Goal: Information Seeking & Learning: Find specific page/section

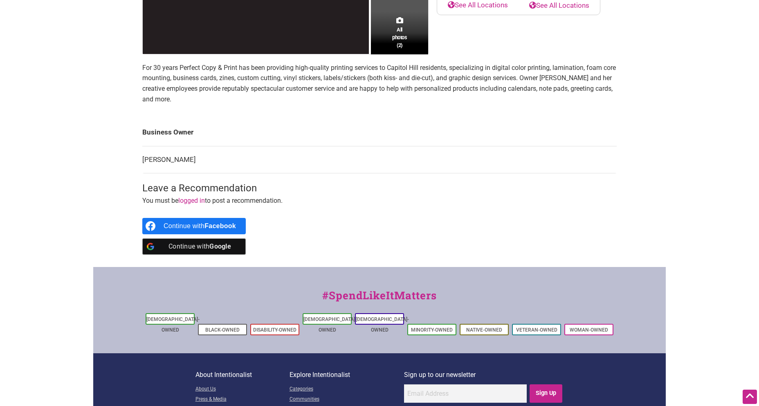
scroll to position [313, 0]
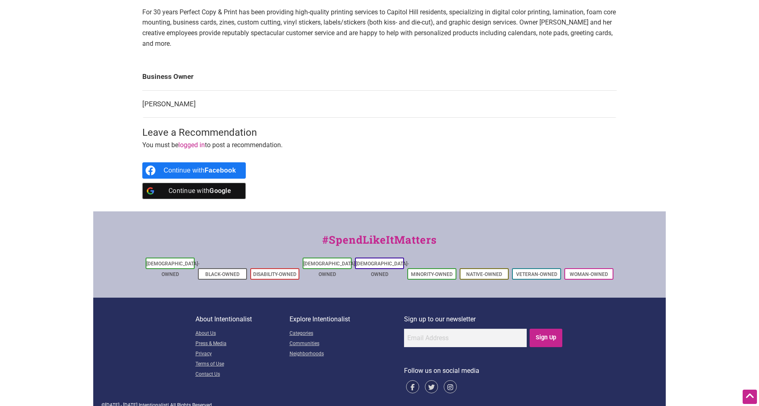
click at [449, 380] on icon at bounding box center [449, 386] width 13 height 13
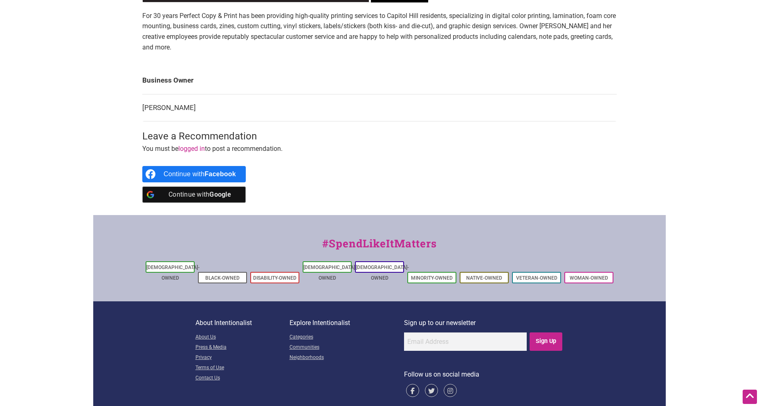
scroll to position [307, 0]
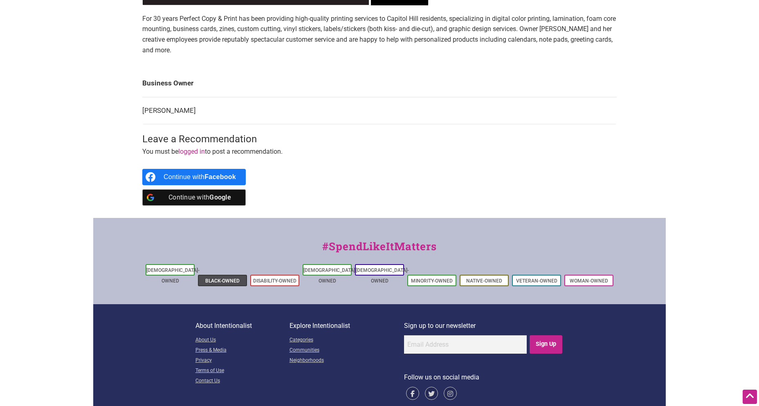
click at [228, 278] on link "Black-Owned" at bounding box center [222, 281] width 34 height 6
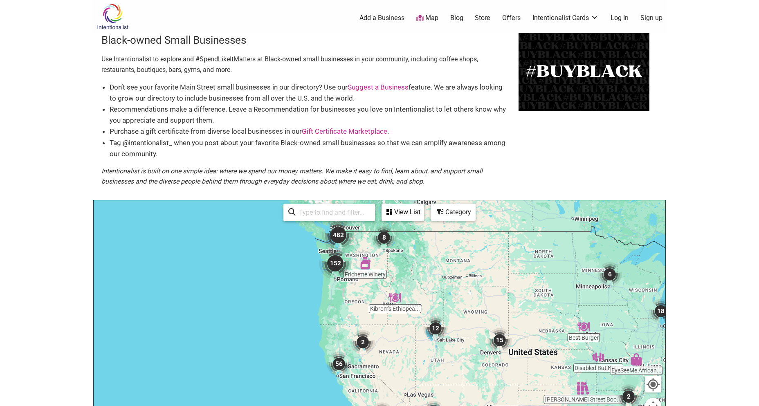
drag, startPoint x: 261, startPoint y: 288, endPoint x: 498, endPoint y: 289, distance: 236.7
click at [452, 300] on div at bounding box center [379, 359] width 571 height 318
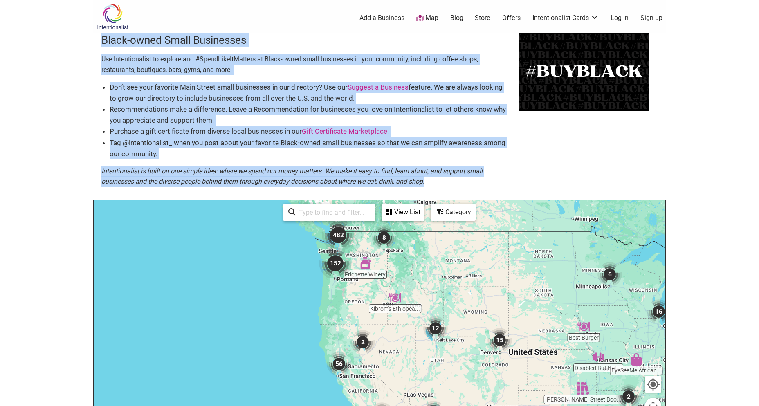
drag, startPoint x: 692, startPoint y: 235, endPoint x: 683, endPoint y: 185, distance: 51.6
click at [683, 185] on body "× Menu 0 Add a Business Map Blog Store Offers Intentionalist Cards Buy Black Ca…" at bounding box center [379, 203] width 759 height 406
click at [692, 182] on body "× Menu 0 Add a Business Map Blog Store Offers Intentionalist Cards Buy Black Ca…" at bounding box center [379, 203] width 759 height 406
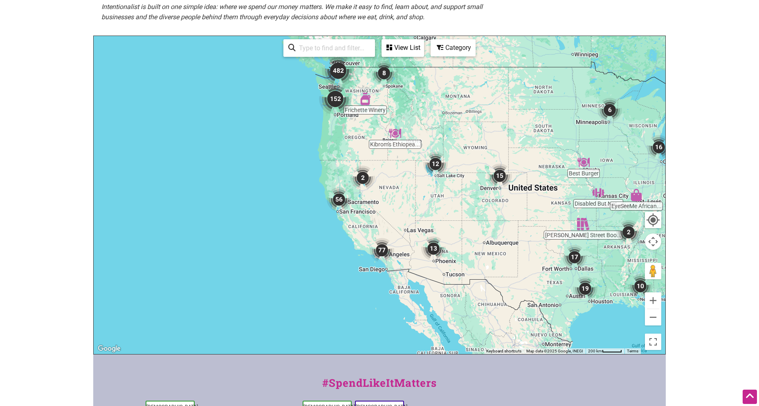
scroll to position [165, 0]
click at [653, 303] on button "Zoom in" at bounding box center [653, 300] width 16 height 16
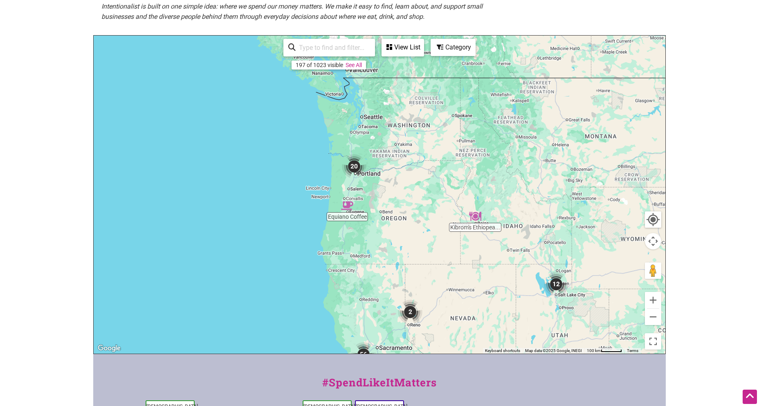
drag, startPoint x: 437, startPoint y: 209, endPoint x: 551, endPoint y: 320, distance: 159.0
click at [501, 351] on div "Danielle Motif Ph... Equiano Coffee Kibrom's Ethiopea... 13 31 15 20 56 45 12 2…" at bounding box center [379, 195] width 571 height 318
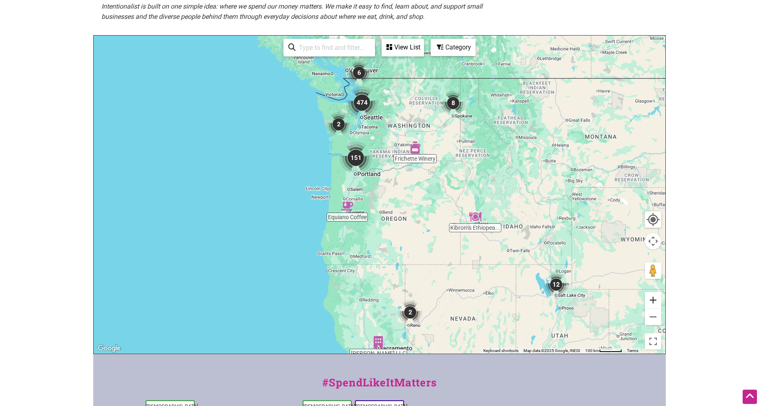
click at [652, 299] on button "Zoom in" at bounding box center [653, 300] width 16 height 16
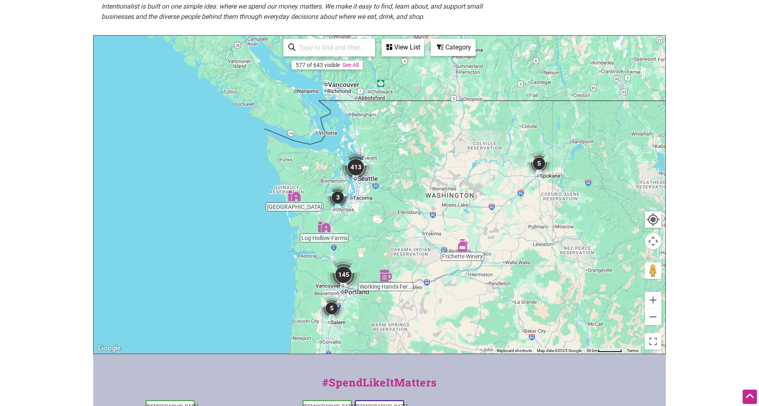
drag, startPoint x: 428, startPoint y: 148, endPoint x: 520, endPoint y: 273, distance: 155.0
click at [439, 288] on div at bounding box center [379, 195] width 571 height 318
click at [652, 299] on button "Zoom in" at bounding box center [653, 300] width 16 height 16
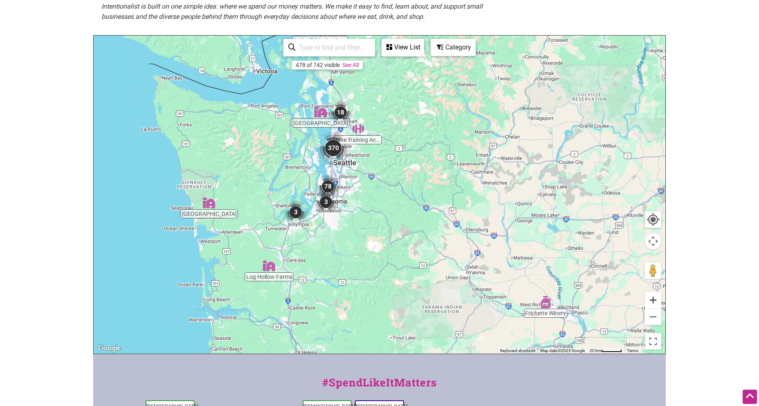
click at [652, 299] on button "Zoom in" at bounding box center [653, 300] width 16 height 16
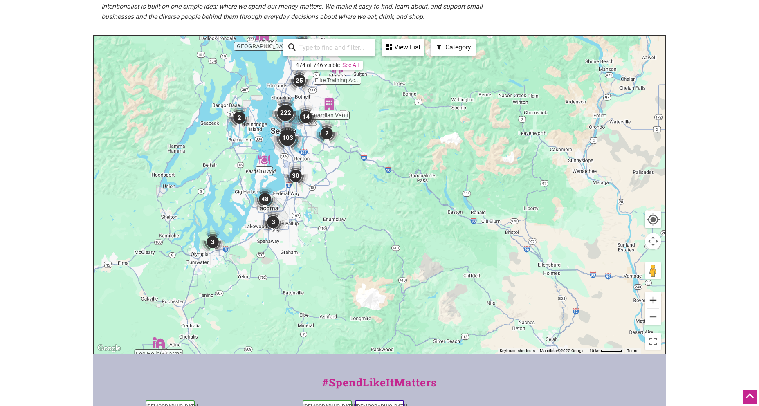
drag, startPoint x: 652, startPoint y: 299, endPoint x: 632, endPoint y: 285, distance: 23.7
click at [652, 299] on button "Zoom in" at bounding box center [653, 300] width 16 height 16
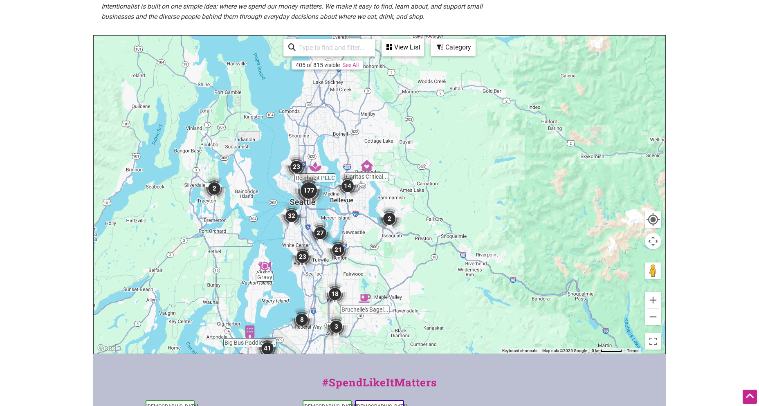
drag, startPoint x: 370, startPoint y: 135, endPoint x: 486, endPoint y: 271, distance: 178.0
click at [486, 271] on div at bounding box center [379, 195] width 571 height 318
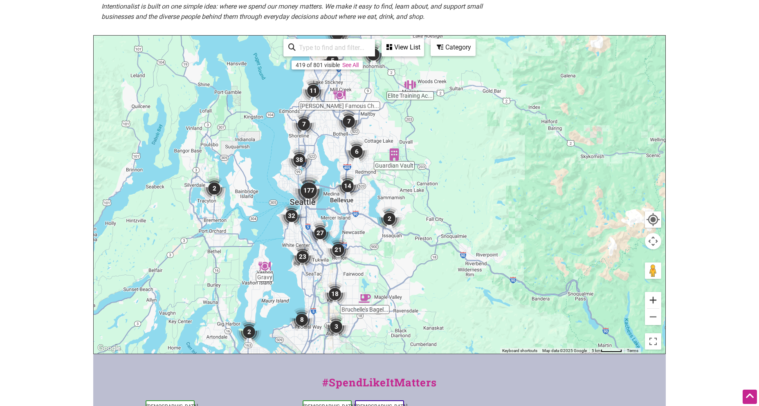
drag, startPoint x: 651, startPoint y: 300, endPoint x: 625, endPoint y: 269, distance: 40.0
click at [650, 300] on button "Zoom in" at bounding box center [653, 300] width 16 height 16
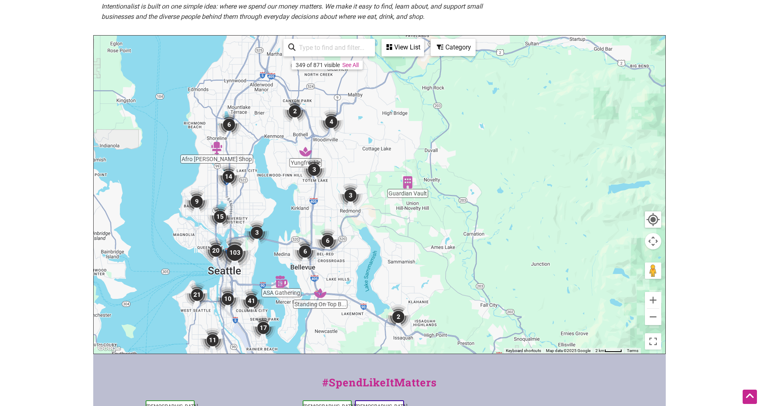
drag, startPoint x: 486, startPoint y: 151, endPoint x: 485, endPoint y: 213, distance: 62.1
click at [485, 213] on div at bounding box center [379, 195] width 571 height 318
click at [651, 297] on button "Zoom in" at bounding box center [653, 300] width 16 height 16
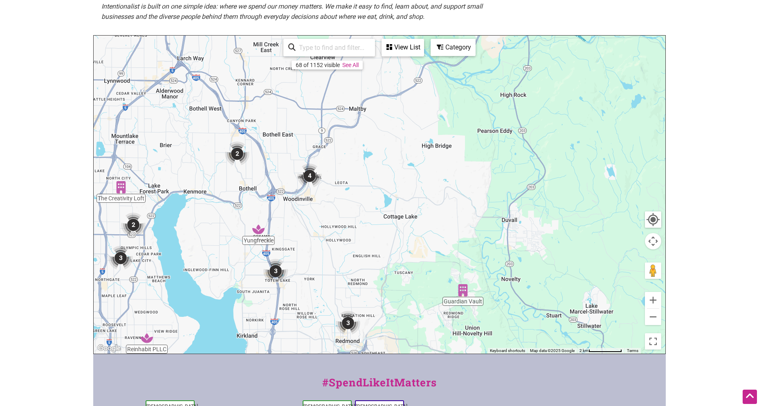
drag, startPoint x: 424, startPoint y: 158, endPoint x: 444, endPoint y: 259, distance: 102.6
click at [450, 273] on div at bounding box center [379, 195] width 571 height 318
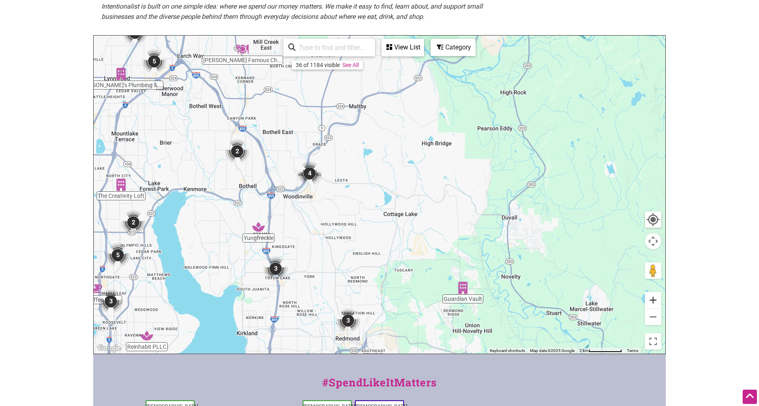
click at [652, 301] on button "Zoom in" at bounding box center [653, 300] width 16 height 16
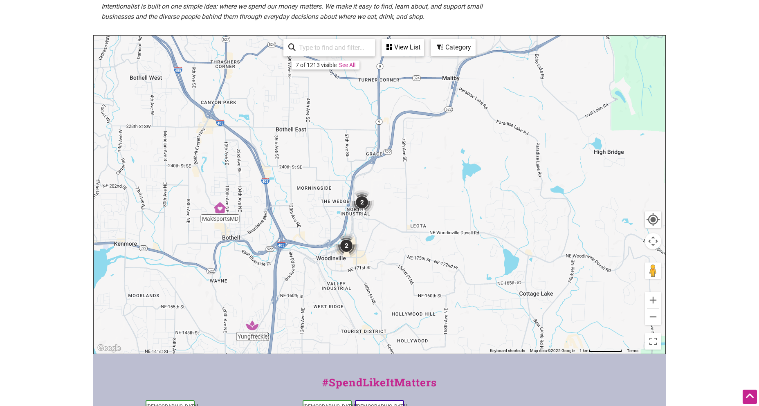
drag, startPoint x: 325, startPoint y: 175, endPoint x: 442, endPoint y: 235, distance: 131.6
click at [442, 235] on div at bounding box center [379, 195] width 571 height 318
click at [652, 298] on button "Zoom in" at bounding box center [653, 300] width 16 height 16
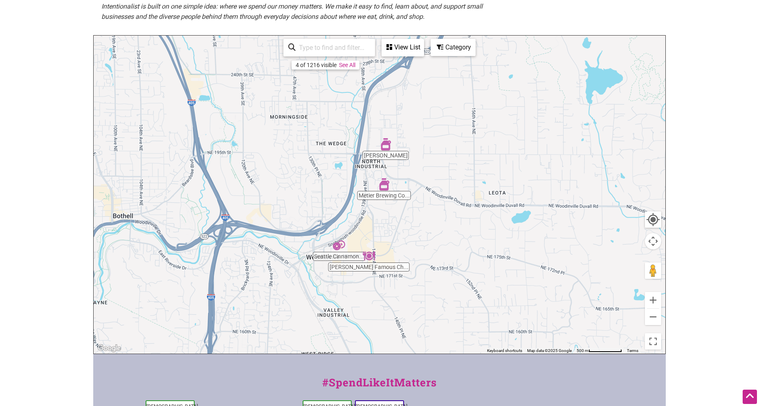
drag, startPoint x: 425, startPoint y: 296, endPoint x: 465, endPoint y: 231, distance: 76.6
click at [465, 231] on div at bounding box center [379, 195] width 571 height 318
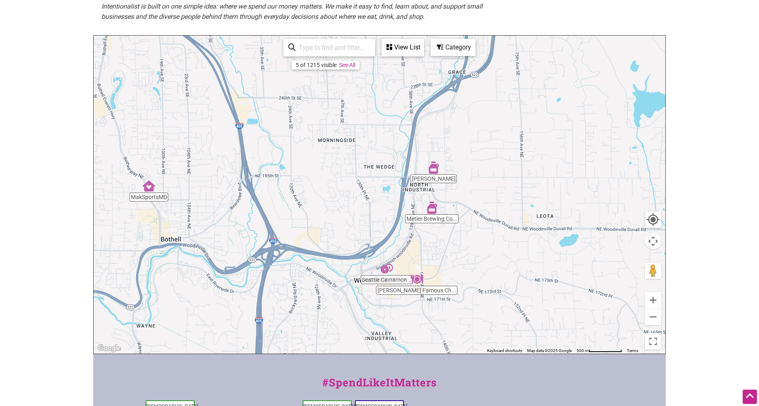
drag, startPoint x: 461, startPoint y: 264, endPoint x: 509, endPoint y: 288, distance: 53.2
click at [509, 288] on div at bounding box center [379, 195] width 571 height 318
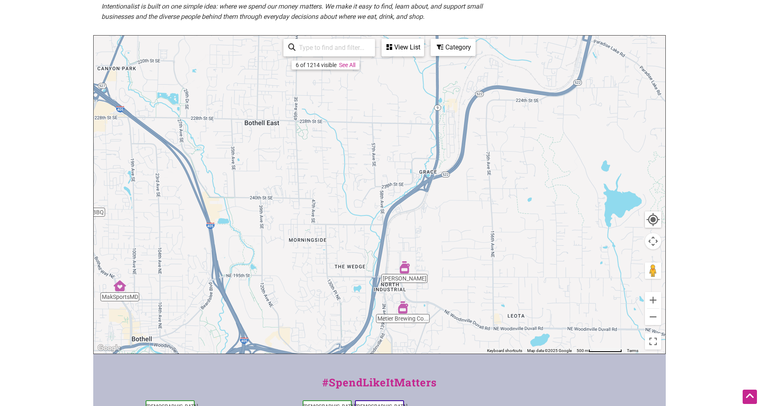
drag, startPoint x: 496, startPoint y: 193, endPoint x: 474, endPoint y: 289, distance: 99.4
click at [467, 293] on div at bounding box center [379, 195] width 571 height 318
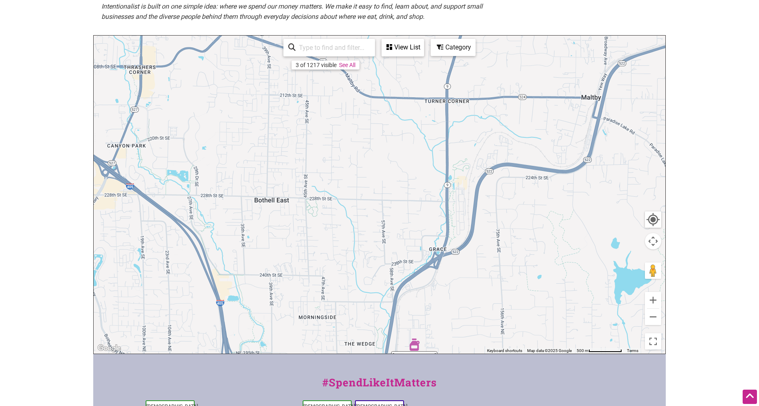
drag, startPoint x: 511, startPoint y: 220, endPoint x: 521, endPoint y: 299, distance: 79.5
click at [521, 299] on div at bounding box center [379, 195] width 571 height 318
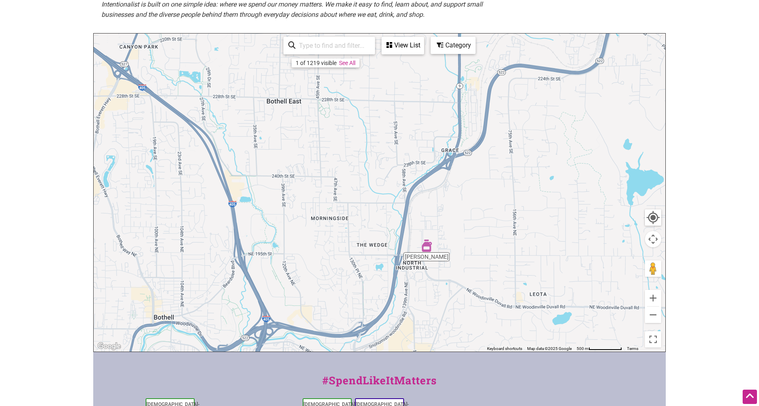
drag, startPoint x: 499, startPoint y: 293, endPoint x: 511, endPoint y: 204, distance: 90.2
click at [511, 204] on div at bounding box center [379, 193] width 571 height 318
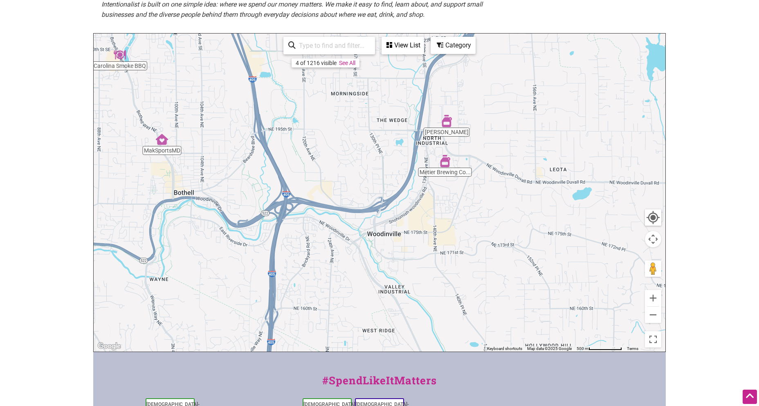
drag, startPoint x: 509, startPoint y: 259, endPoint x: 531, endPoint y: 128, distance: 132.5
click at [531, 128] on div at bounding box center [379, 193] width 571 height 318
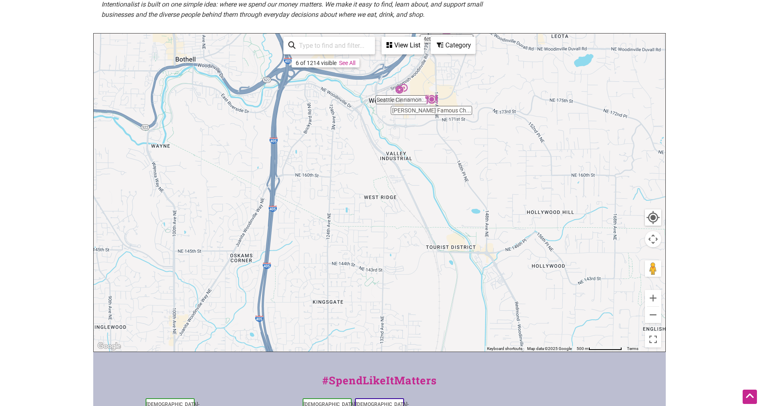
drag, startPoint x: 526, startPoint y: 262, endPoint x: 528, endPoint y: 148, distance: 114.9
click at [528, 148] on div at bounding box center [379, 193] width 571 height 318
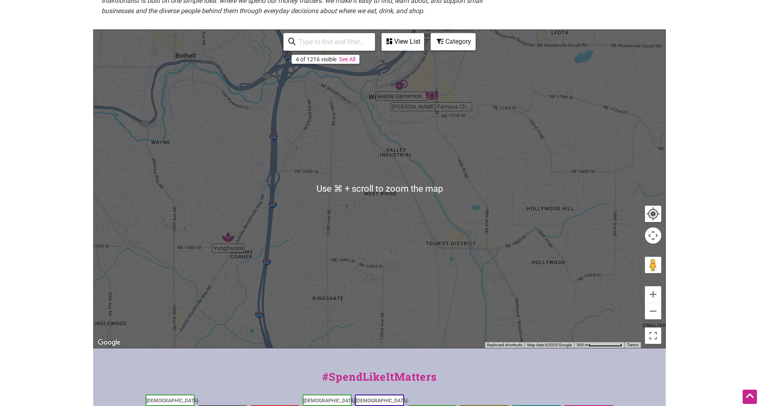
scroll to position [171, 0]
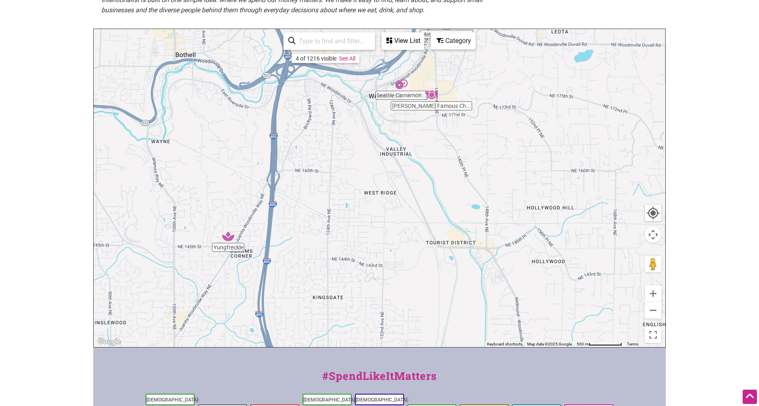
drag, startPoint x: 310, startPoint y: 39, endPoint x: 434, endPoint y: 36, distance: 123.9
click at [310, 39] on input "search" at bounding box center [333, 41] width 74 height 16
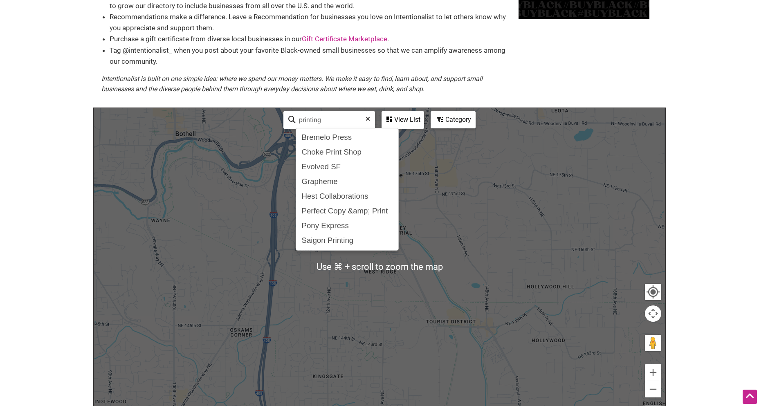
scroll to position [90, 0]
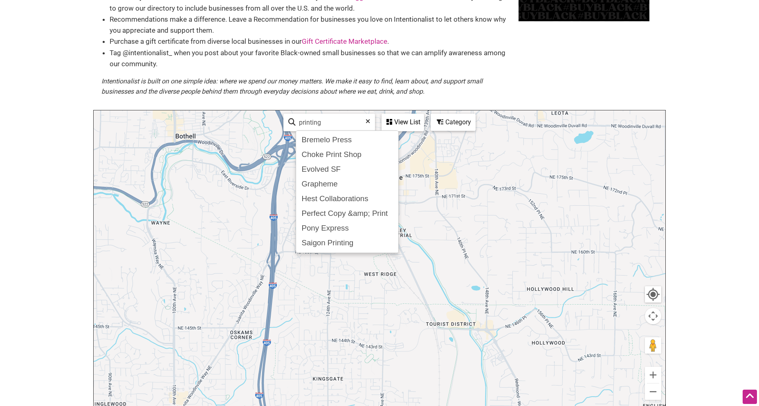
click at [300, 123] on input "printing" at bounding box center [333, 122] width 74 height 16
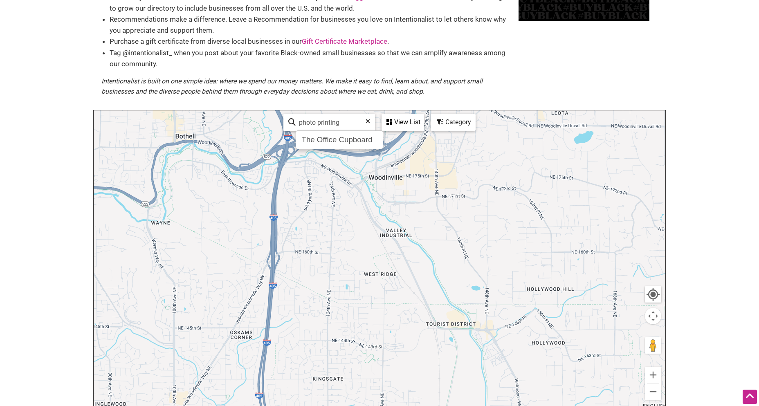
click at [349, 121] on input "photo printing" at bounding box center [333, 122] width 74 height 16
click at [350, 126] on input "photo printing" at bounding box center [333, 122] width 74 height 16
type input "photo printing"
click at [412, 121] on div "View List" at bounding box center [402, 122] width 41 height 16
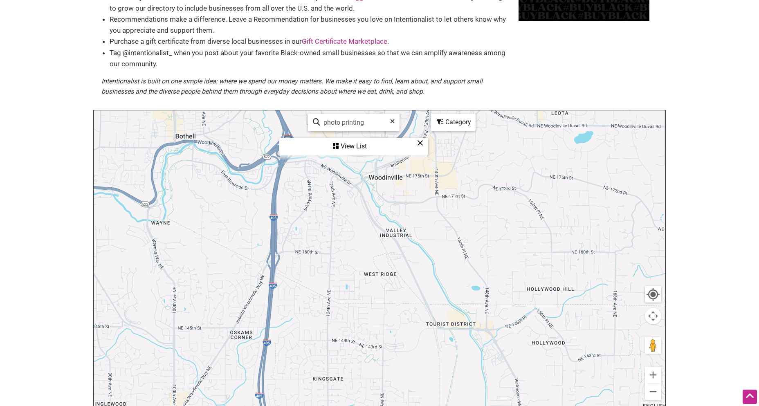
click at [354, 148] on div "View List" at bounding box center [353, 147] width 147 height 16
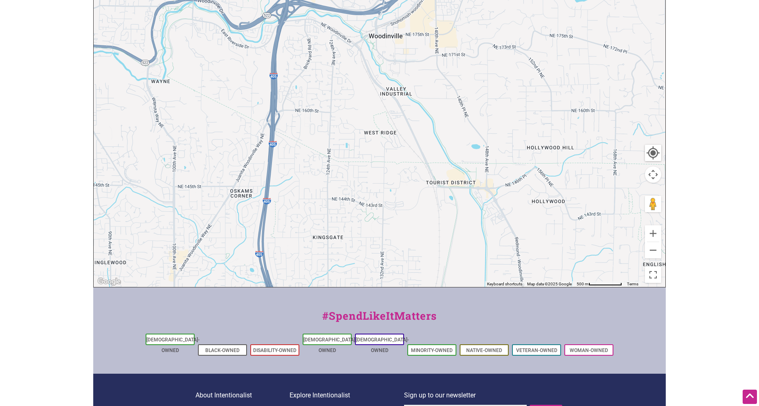
scroll to position [232, 0]
click at [220, 347] on link "Black-Owned" at bounding box center [222, 350] width 34 height 6
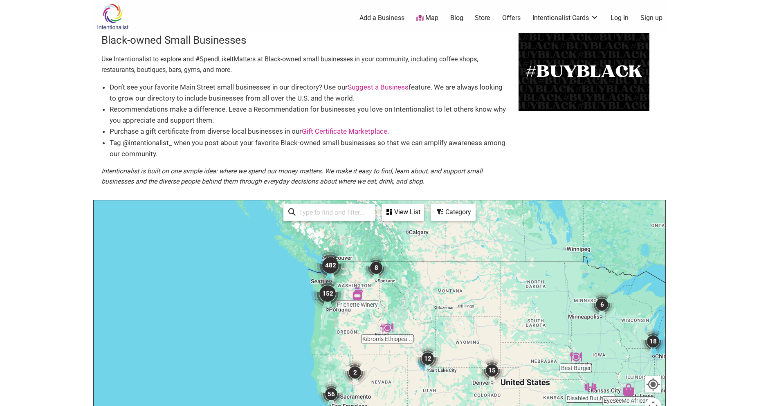
drag, startPoint x: 249, startPoint y: 266, endPoint x: 434, endPoint y: 308, distance: 189.6
click at [434, 308] on div at bounding box center [379, 359] width 571 height 318
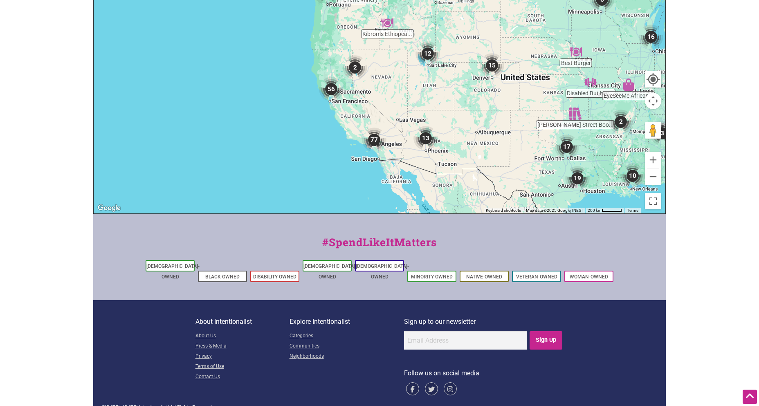
scroll to position [308, 0]
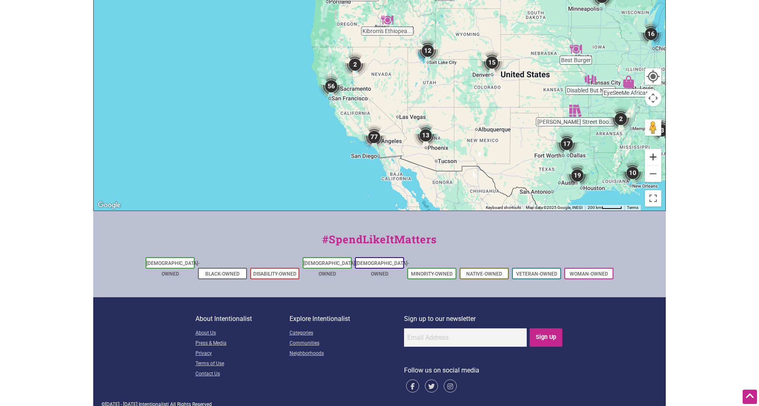
click at [651, 157] on button "Zoom in" at bounding box center [653, 157] width 16 height 16
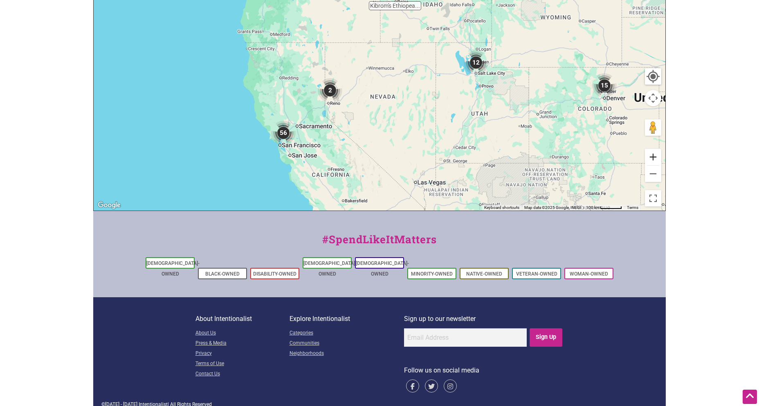
click at [651, 157] on button "Zoom in" at bounding box center [653, 157] width 16 height 16
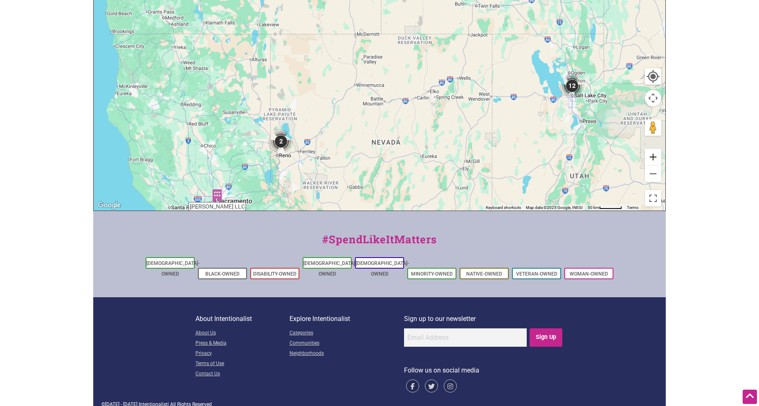
click at [651, 157] on button "Zoom in" at bounding box center [653, 157] width 16 height 16
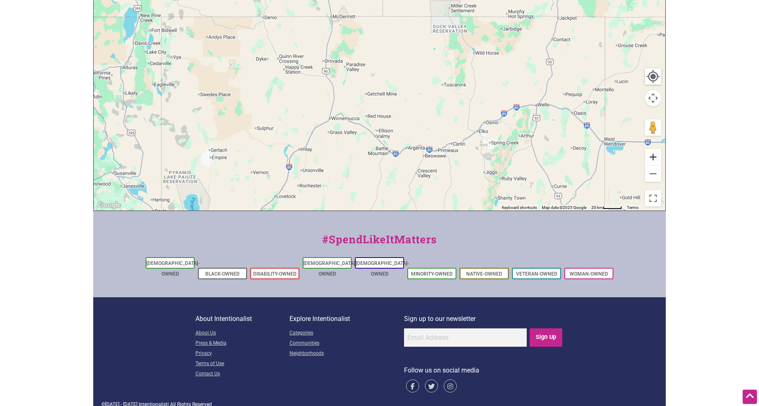
click at [651, 157] on button "Zoom in" at bounding box center [653, 157] width 16 height 16
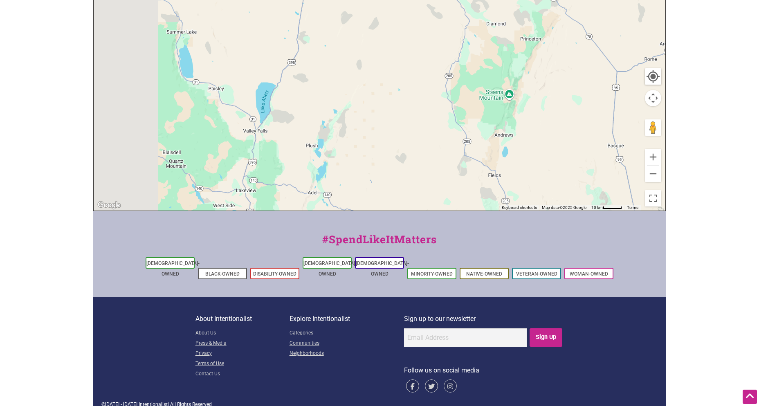
drag, startPoint x: 264, startPoint y: 87, endPoint x: 591, endPoint y: 307, distance: 393.8
click at [624, 337] on div "Intentionalist Spend like it matters 0 Add a Business Map Blog Store Offers Int…" at bounding box center [379, 54] width 572 height 724
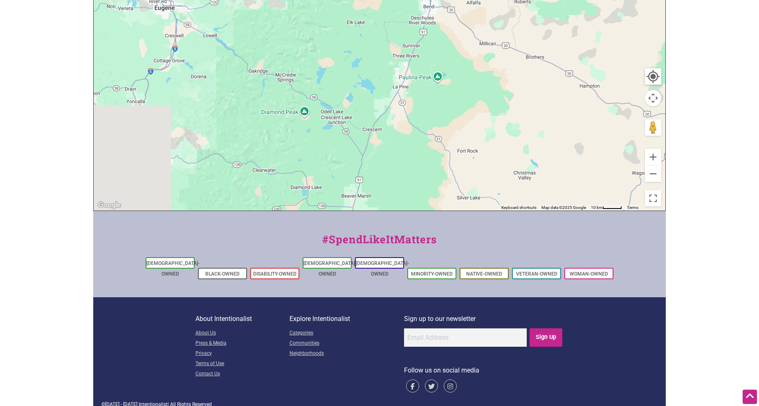
drag, startPoint x: 388, startPoint y: 148, endPoint x: 716, endPoint y: 347, distance: 383.5
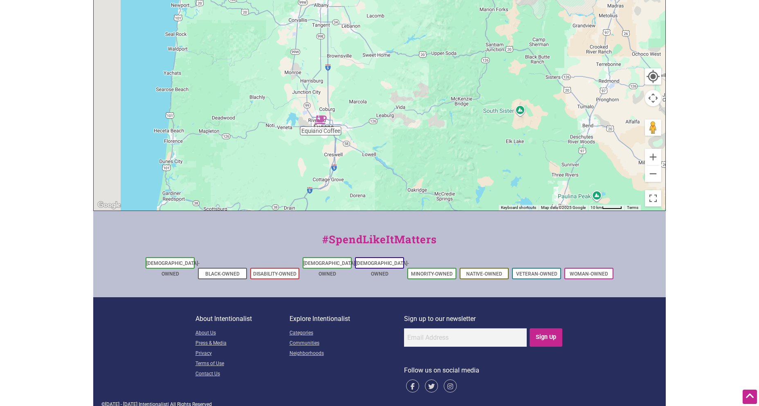
drag, startPoint x: 300, startPoint y: 114, endPoint x: 459, endPoint y: 233, distance: 197.8
click at [460, 233] on div "Intentionalist Spend like it matters 0 Add a Business Map Blog Store Offers Int…" at bounding box center [379, 54] width 572 height 724
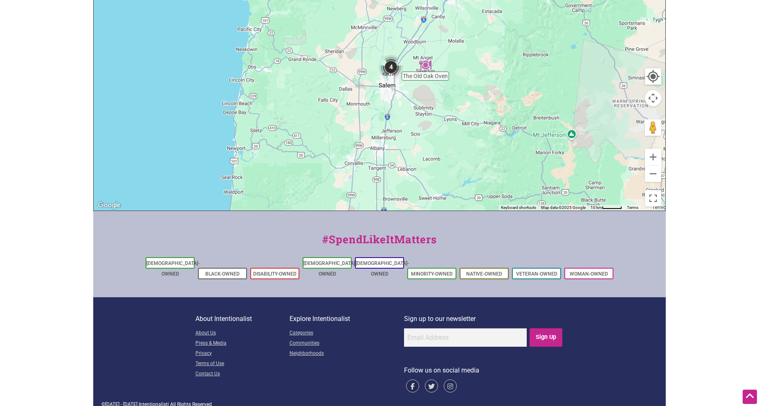
drag, startPoint x: 271, startPoint y: 60, endPoint x: 329, endPoint y: 211, distance: 161.8
click at [329, 211] on div "Intentionalist Spend like it matters 0 Add a Business Map Blog Store Offers Int…" at bounding box center [379, 54] width 572 height 724
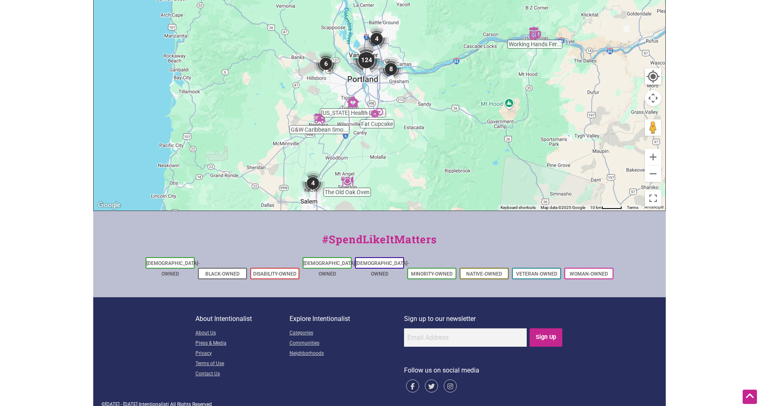
drag, startPoint x: 442, startPoint y: 91, endPoint x: 363, endPoint y: 205, distance: 138.3
click at [363, 205] on div at bounding box center [379, 51] width 571 height 318
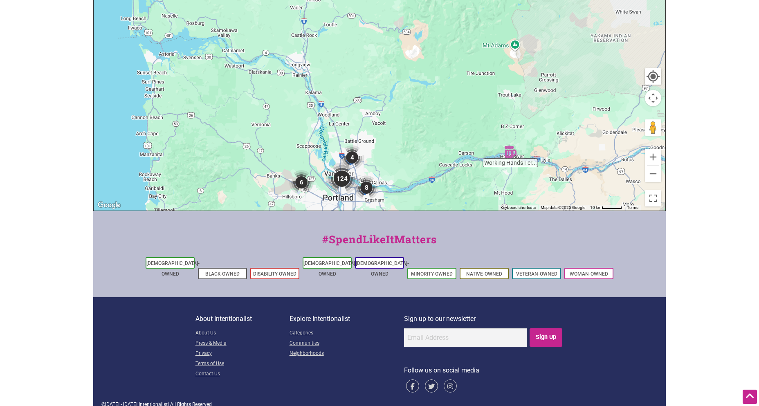
drag, startPoint x: 462, startPoint y: 121, endPoint x: 436, endPoint y: 253, distance: 134.6
click at [437, 253] on div "Intentionalist Spend like it matters 0 Add a Business Map Blog Store Offers Int…" at bounding box center [379, 54] width 572 height 724
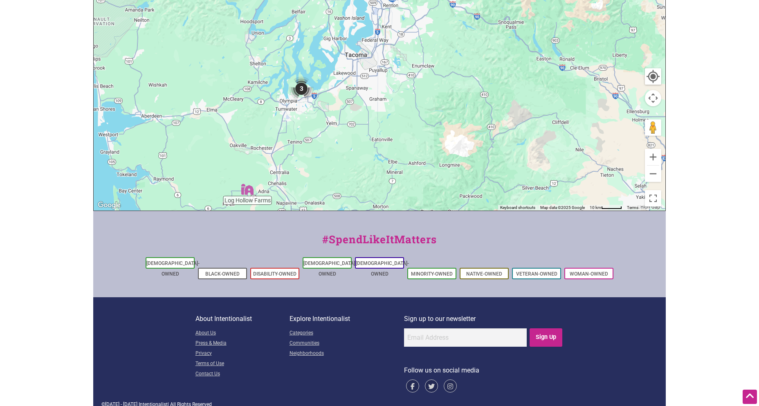
drag, startPoint x: 437, startPoint y: 61, endPoint x: 430, endPoint y: 188, distance: 127.3
click at [428, 260] on div "Intentionalist Spend like it matters 0 Add a Business Map Blog Store Offers Int…" at bounding box center [379, 54] width 572 height 724
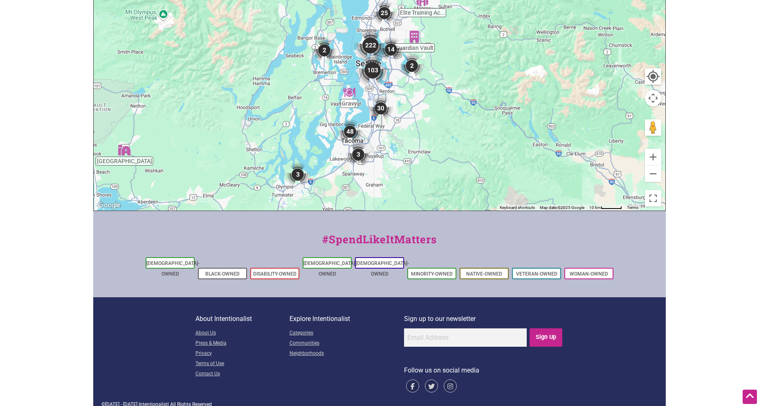
drag, startPoint x: 435, startPoint y: 86, endPoint x: 447, endPoint y: 94, distance: 14.7
click at [432, 172] on div at bounding box center [379, 51] width 571 height 318
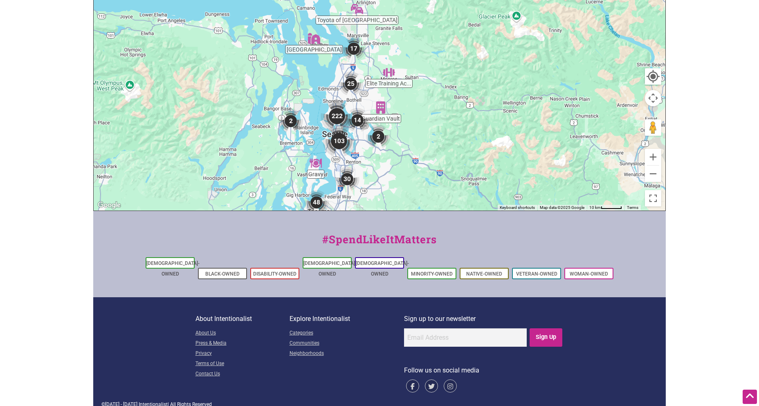
drag, startPoint x: 461, startPoint y: 72, endPoint x: 427, endPoint y: 144, distance: 79.9
click at [427, 144] on div at bounding box center [379, 51] width 571 height 318
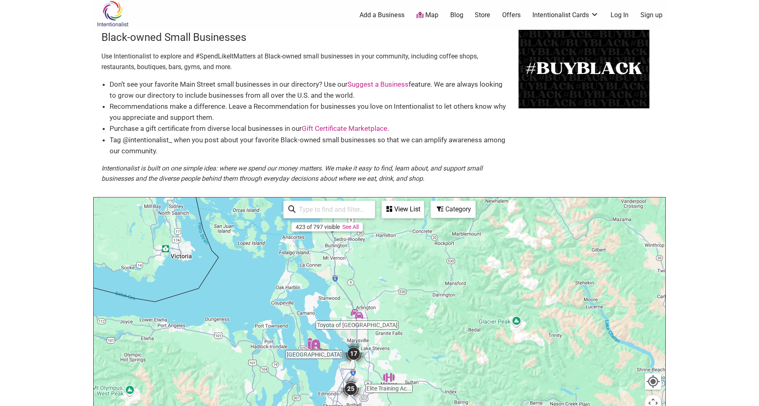
scroll to position [0, 0]
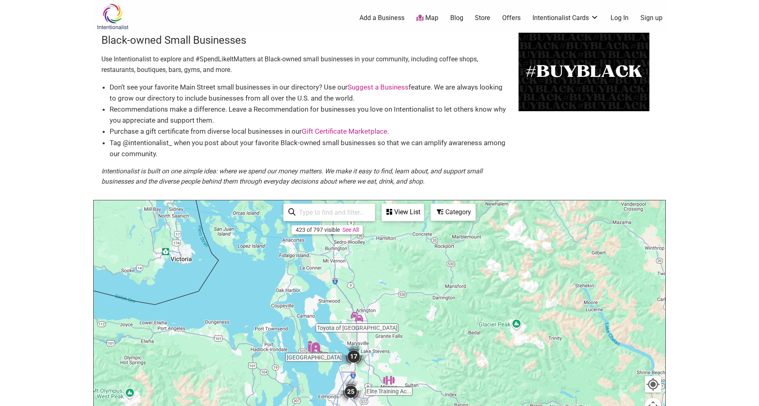
click at [329, 211] on input "search" at bounding box center [333, 212] width 74 height 16
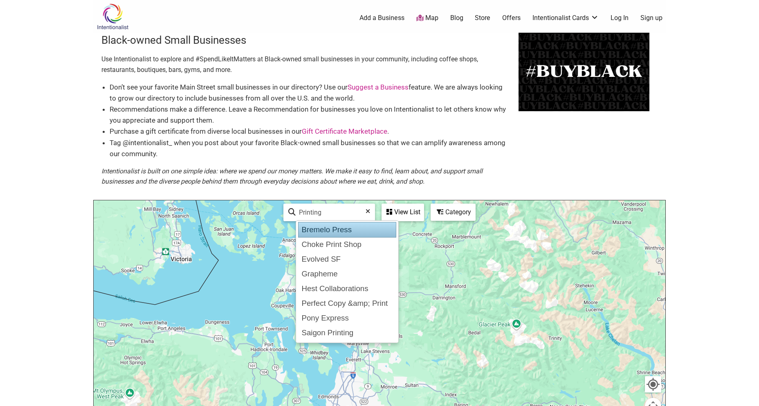
click at [329, 228] on div "Bremelo Press" at bounding box center [347, 230] width 98 height 16
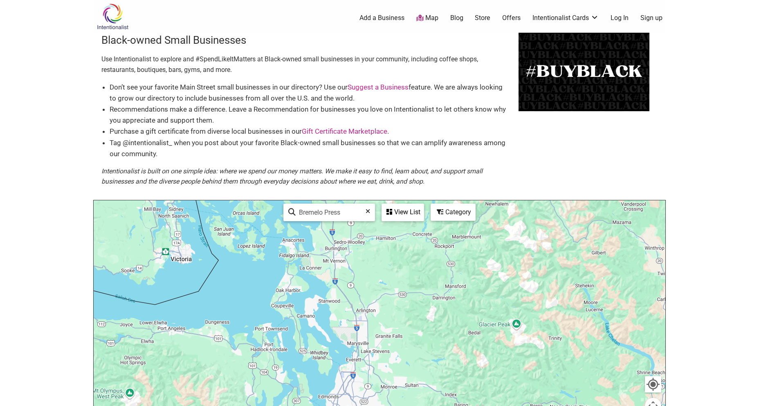
drag, startPoint x: 343, startPoint y: 212, endPoint x: 286, endPoint y: 211, distance: 56.8
click at [286, 211] on div "Bremelo Press 423 of 797 visible See All" at bounding box center [329, 213] width 92 height 18
type input "p"
click at [327, 230] on div "The Office Cupboard" at bounding box center [339, 230] width 83 height 16
drag, startPoint x: 359, startPoint y: 212, endPoint x: 281, endPoint y: 207, distance: 78.2
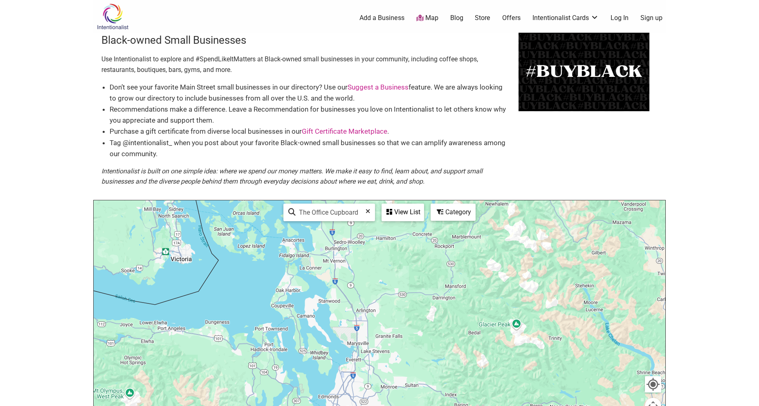
click at [281, 207] on div "The Office Cupboard 423 of 797 visible See All View List Sorry...nothing found." at bounding box center [353, 212] width 147 height 24
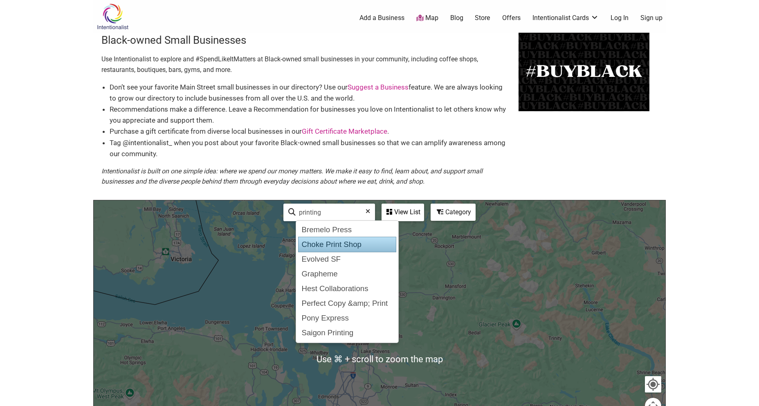
click at [309, 244] on div "Choke Print Shop" at bounding box center [347, 245] width 98 height 16
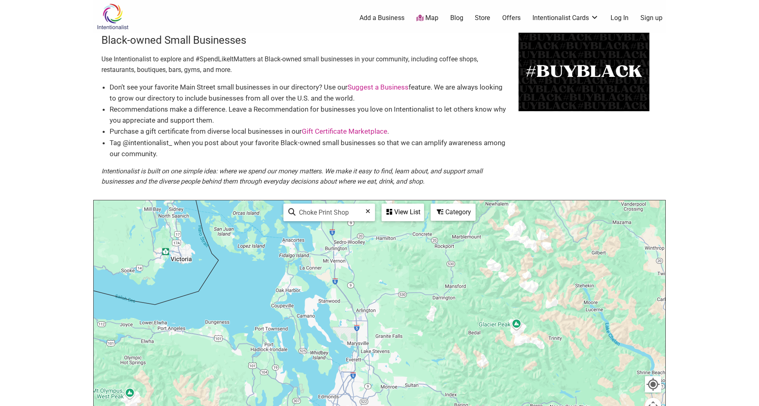
drag, startPoint x: 349, startPoint y: 213, endPoint x: 271, endPoint y: 206, distance: 79.2
click at [271, 206] on div "Use ⌘ + scroll to zoom the map Choke Print Shop 423 of 797 visible See All View…" at bounding box center [379, 359] width 571 height 318
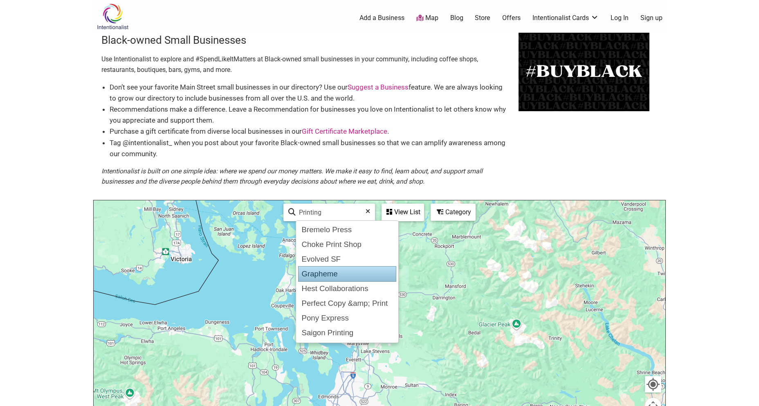
click at [324, 270] on div "Grapheme" at bounding box center [347, 274] width 98 height 16
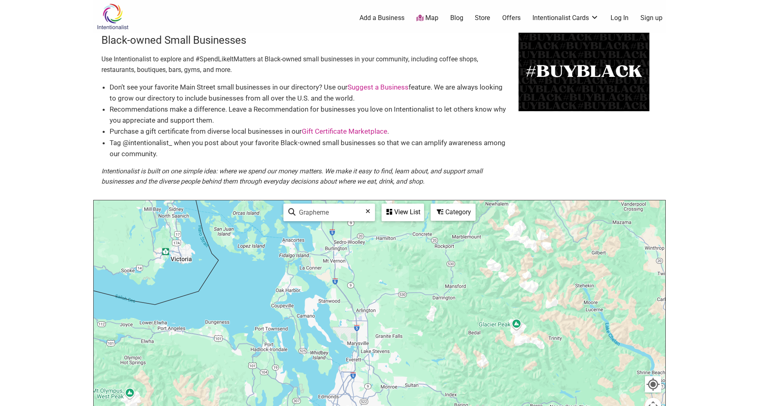
drag, startPoint x: 337, startPoint y: 213, endPoint x: 278, endPoint y: 210, distance: 59.0
click at [279, 210] on div "Use ⌘ + scroll to zoom the map Grapheme 423 of 797 visible See All View List So…" at bounding box center [379, 359] width 571 height 318
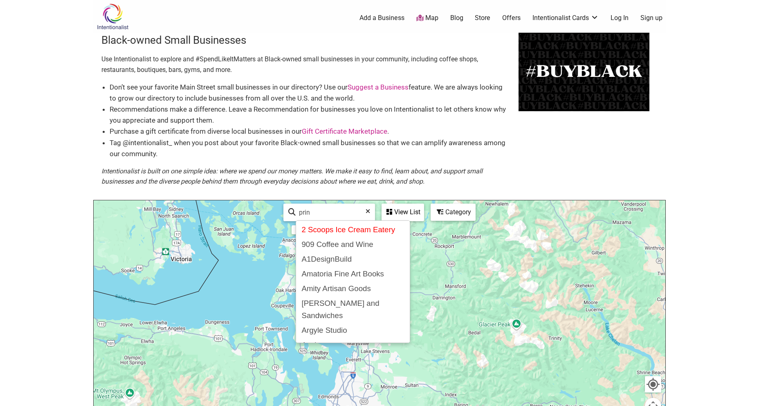
type input "Printing"
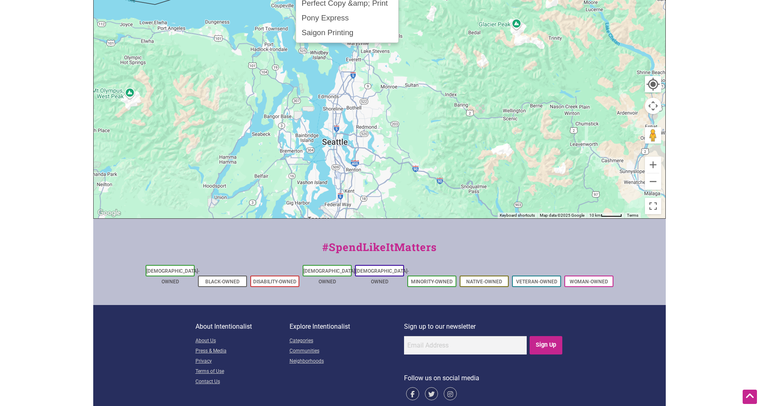
scroll to position [308, 0]
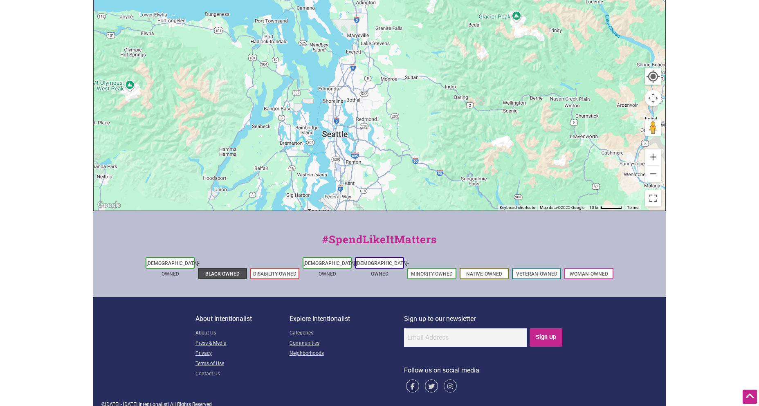
click at [229, 271] on link "Black-Owned" at bounding box center [222, 274] width 34 height 6
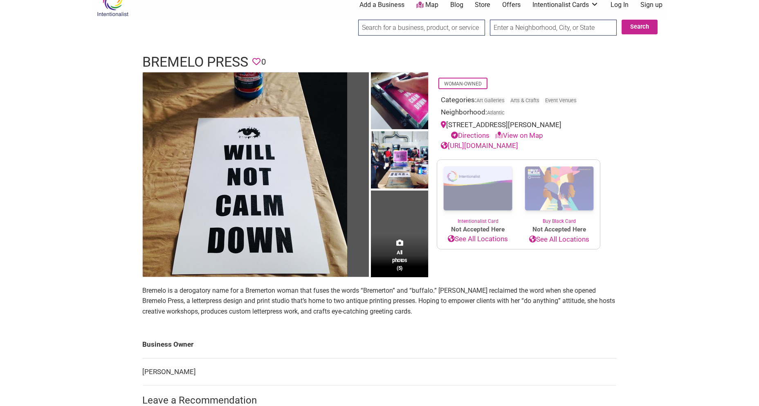
scroll to position [16, 0]
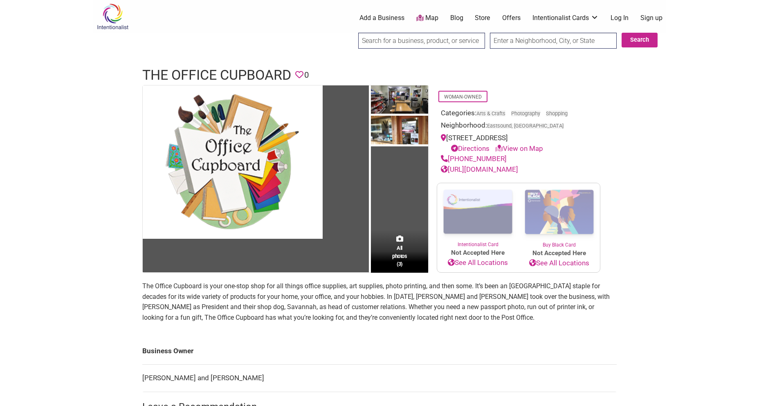
click at [518, 168] on link "https://Www.theofficecupboard.com" at bounding box center [479, 169] width 77 height 8
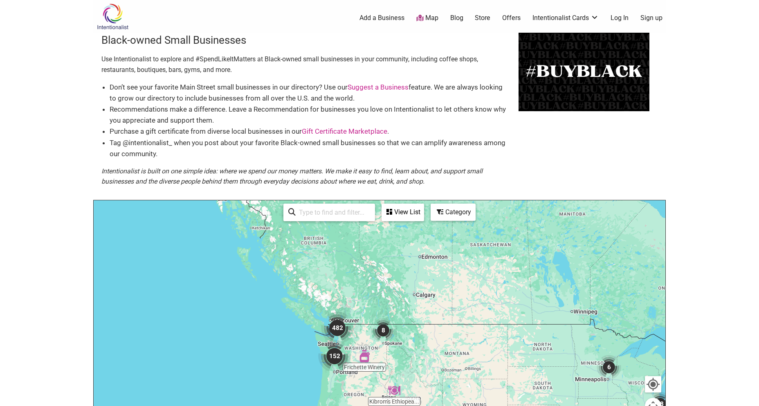
drag, startPoint x: 235, startPoint y: 241, endPoint x: 513, endPoint y: 365, distance: 304.3
click at [424, 346] on div at bounding box center [379, 359] width 571 height 318
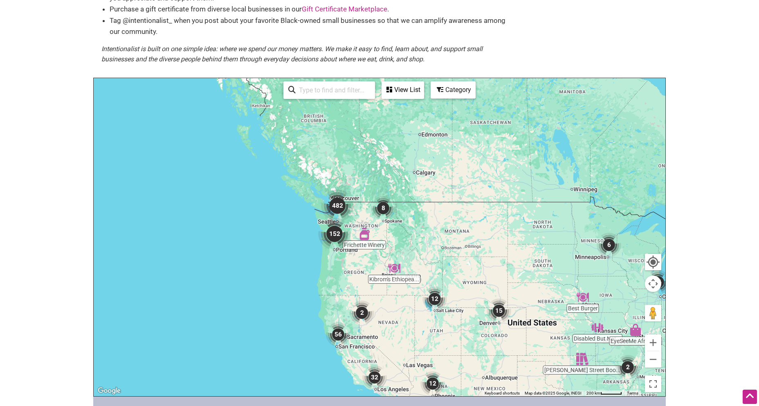
scroll to position [125, 0]
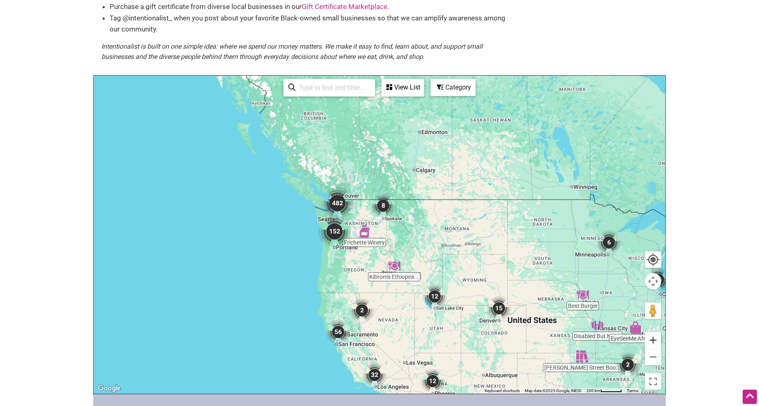
click at [653, 339] on button "Zoom in" at bounding box center [653, 340] width 16 height 16
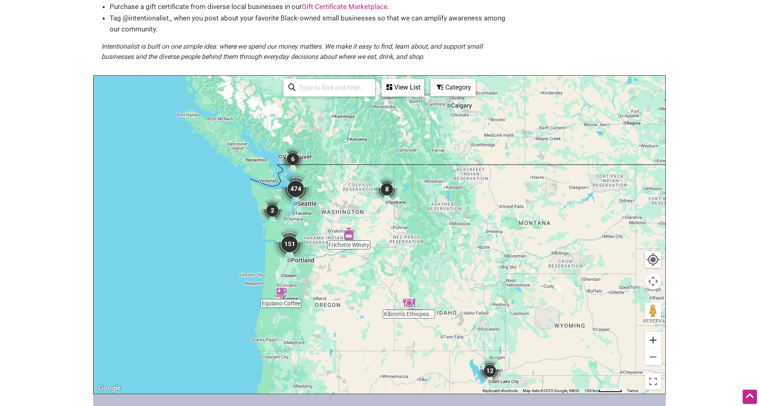
click at [653, 339] on button "Zoom in" at bounding box center [653, 340] width 16 height 16
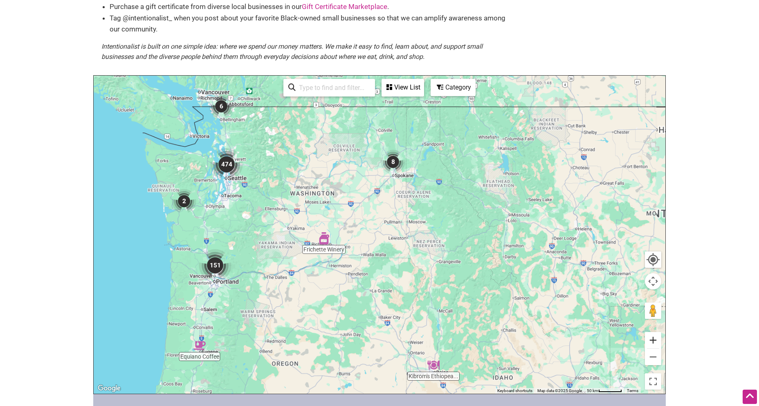
click at [653, 339] on button "Zoom in" at bounding box center [653, 340] width 16 height 16
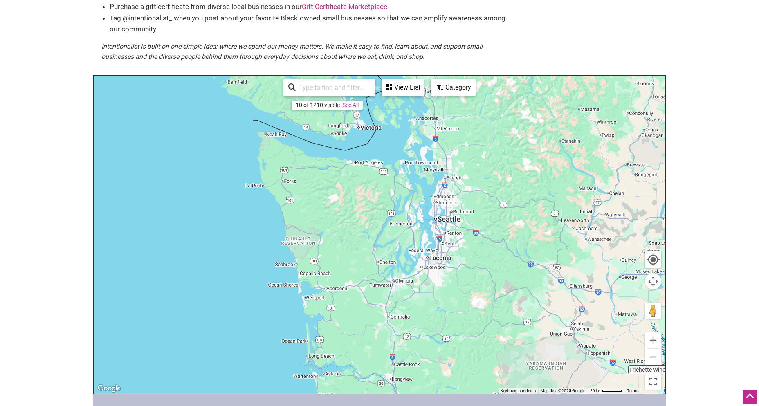
drag, startPoint x: 191, startPoint y: 215, endPoint x: 582, endPoint y: 322, distance: 406.0
click at [583, 323] on div at bounding box center [379, 235] width 571 height 318
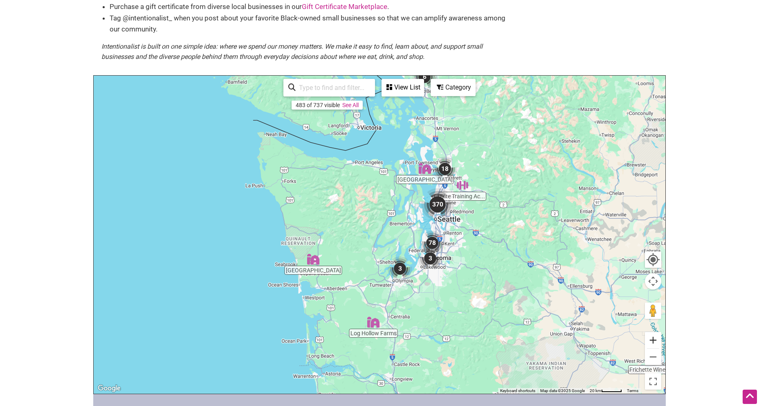
click at [652, 336] on button "Zoom in" at bounding box center [653, 340] width 16 height 16
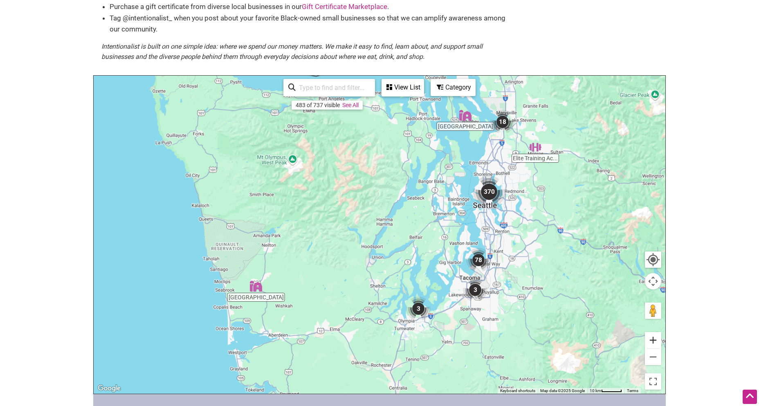
click at [652, 336] on button "Zoom in" at bounding box center [653, 340] width 16 height 16
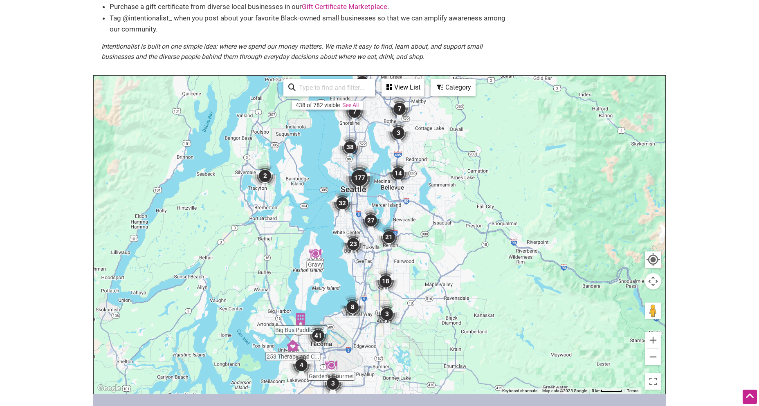
click at [311, 248] on img "Gravy" at bounding box center [315, 253] width 12 height 12
click at [652, 339] on button "Zoom in" at bounding box center [653, 340] width 16 height 16
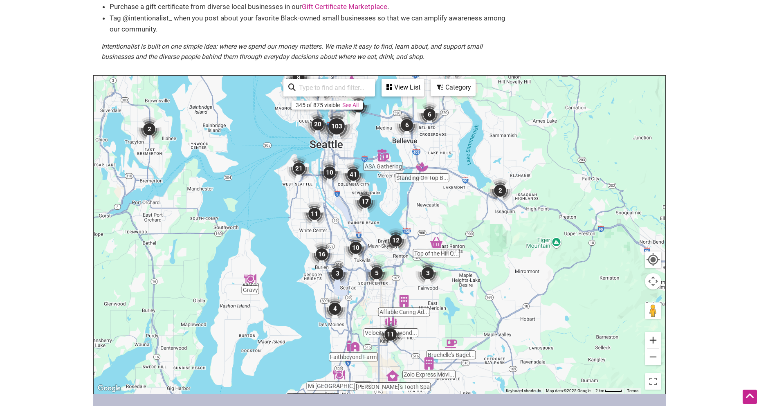
drag, startPoint x: 652, startPoint y: 339, endPoint x: 607, endPoint y: 307, distance: 55.7
click at [652, 339] on button "Zoom in" at bounding box center [653, 340] width 16 height 16
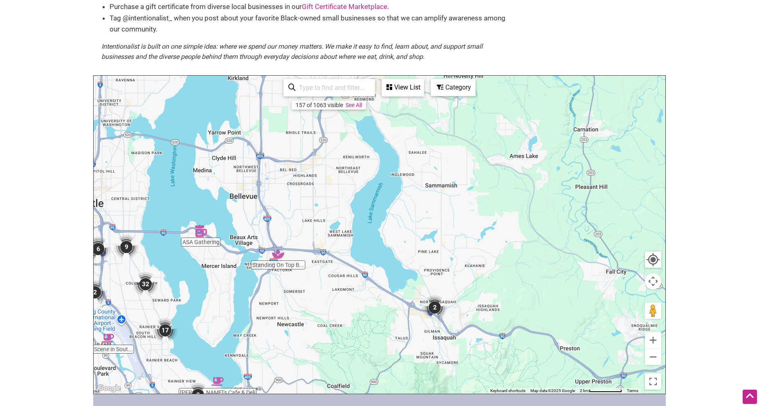
drag, startPoint x: 522, startPoint y: 215, endPoint x: 373, endPoint y: 334, distance: 190.2
click at [335, 365] on div "To navigate, press the arrow keys." at bounding box center [379, 235] width 571 height 318
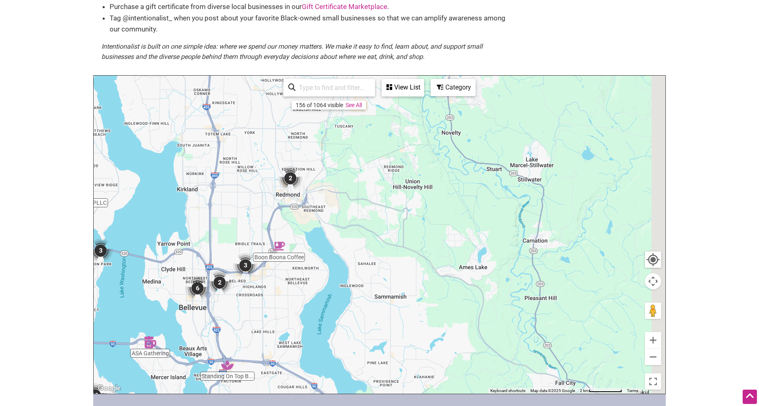
drag, startPoint x: 524, startPoint y: 243, endPoint x: 494, endPoint y: 275, distance: 44.0
click at [471, 357] on div "To navigate, press the arrow keys." at bounding box center [379, 235] width 571 height 318
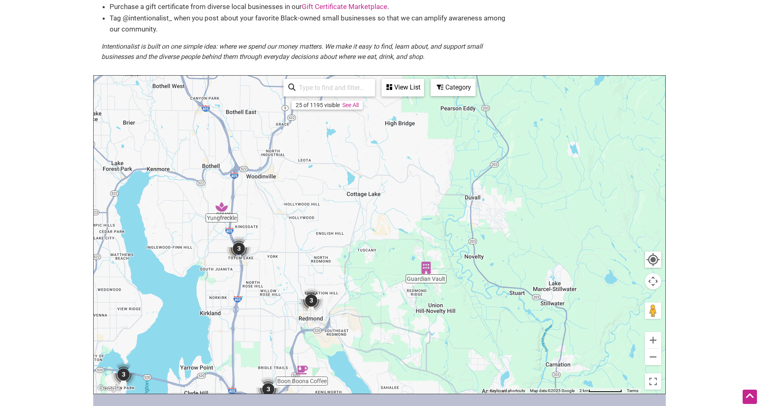
drag, startPoint x: 459, startPoint y: 209, endPoint x: 484, endPoint y: 331, distance: 125.1
click at [484, 332] on div "To navigate, press the arrow keys." at bounding box center [379, 235] width 571 height 318
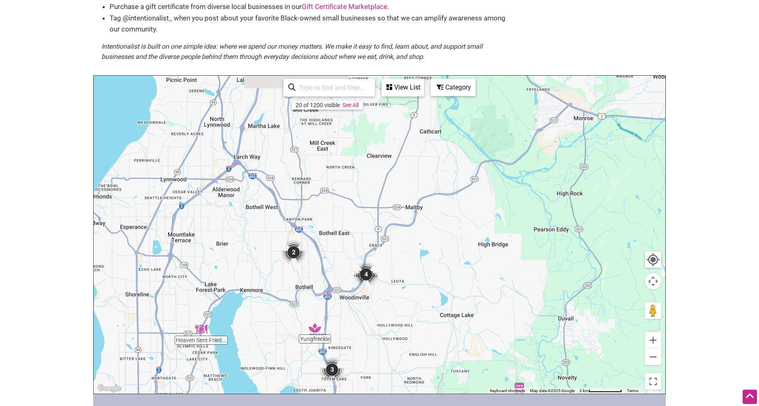
drag, startPoint x: 453, startPoint y: 179, endPoint x: 547, endPoint y: 303, distance: 155.7
click at [547, 303] on div "To navigate, press the arrow keys." at bounding box center [379, 235] width 571 height 318
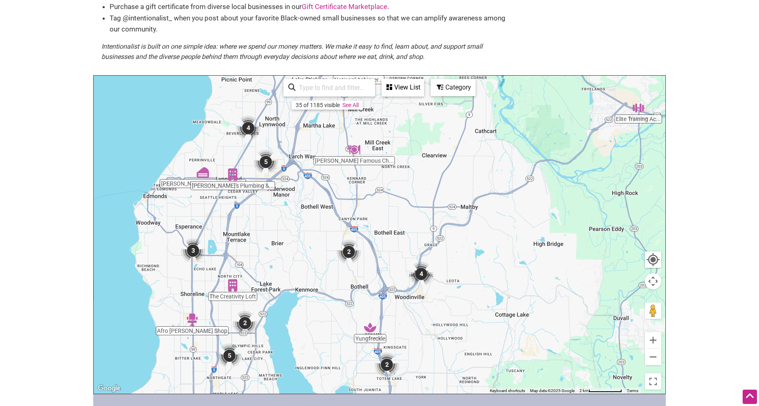
drag, startPoint x: 489, startPoint y: 238, endPoint x: 541, endPoint y: 234, distance: 52.1
click at [541, 234] on div "To navigate, press the arrow keys." at bounding box center [379, 235] width 571 height 318
click at [307, 89] on input "search" at bounding box center [333, 88] width 74 height 16
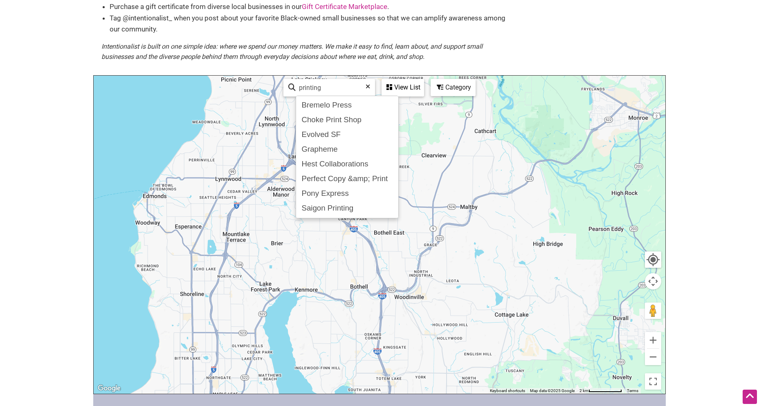
click at [327, 85] on input "printing" at bounding box center [333, 88] width 74 height 16
click at [331, 179] on div "Perfect Copy &amp; Print" at bounding box center [347, 179] width 98 height 16
type input "Perfect Copy &amp; Print"
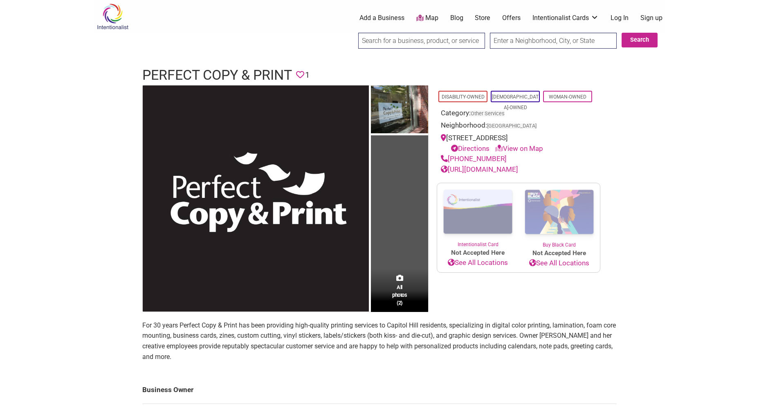
click at [512, 169] on link "[URL][DOMAIN_NAME]" at bounding box center [479, 169] width 77 height 8
